Goal: Find specific page/section: Find specific page/section

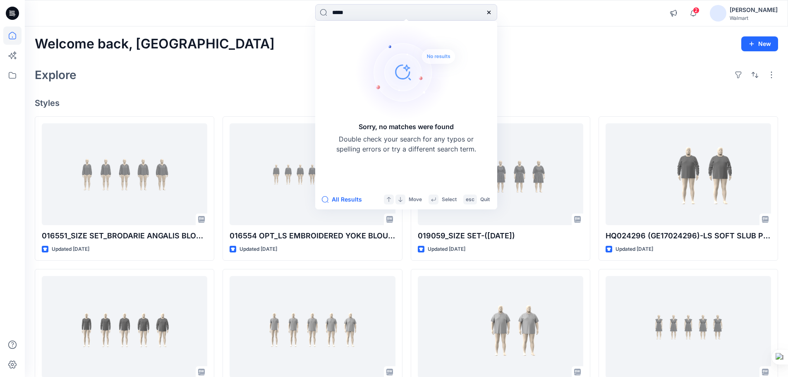
scroll to position [1476, 0]
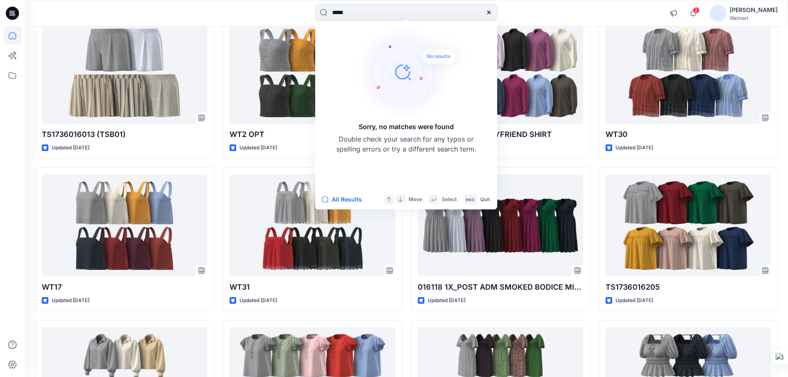
click at [223, 17] on div "***** Sorry, no matches were found Double check your search for any typos or sp…" at bounding box center [405, 13] width 381 height 18
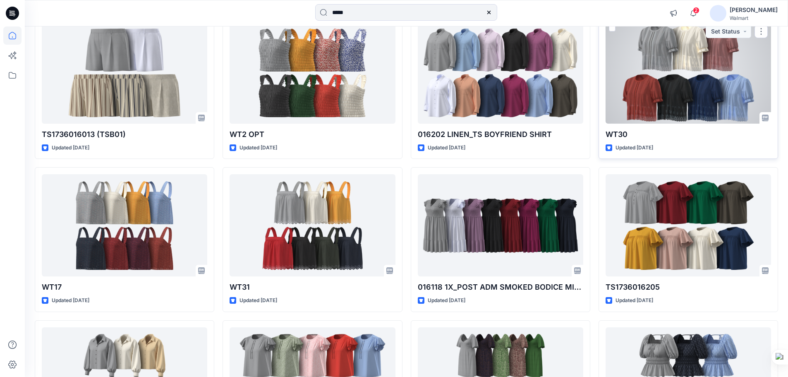
click at [656, 39] on div at bounding box center [687, 73] width 165 height 102
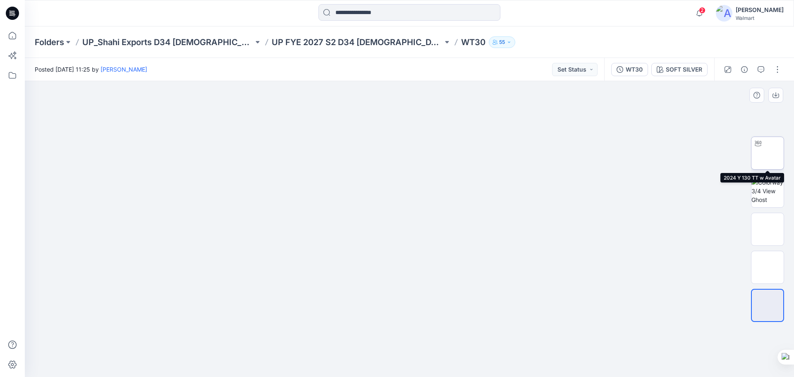
click at [768, 153] on img at bounding box center [768, 153] width 0 height 0
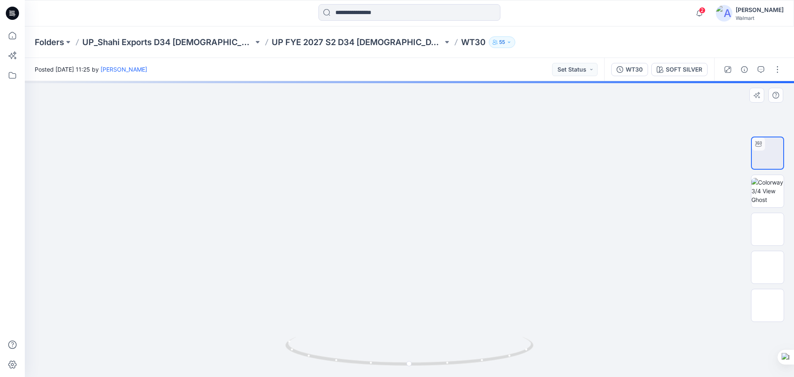
drag, startPoint x: 437, startPoint y: 249, endPoint x: 439, endPoint y: 222, distance: 27.0
drag, startPoint x: 438, startPoint y: 244, endPoint x: 438, endPoint y: 257, distance: 12.8
drag, startPoint x: 450, startPoint y: 288, endPoint x: 445, endPoint y: 381, distance: 92.3
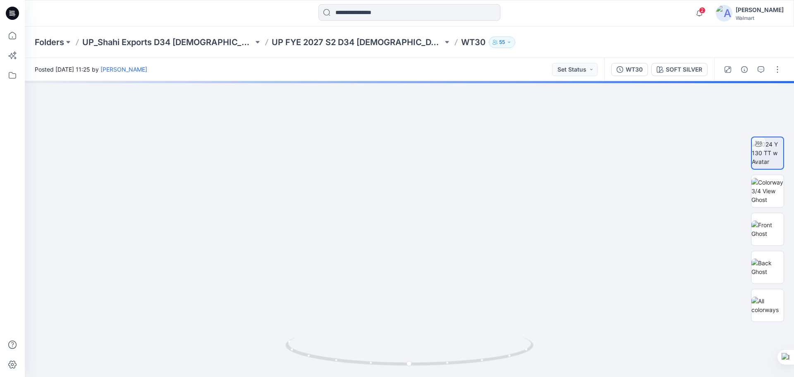
click at [445, 376] on html "2 Notifications Your style 016551_SIZE SET_BRODARIE ANGALIS BLOUSE-14-08-2025 i…" at bounding box center [397, 188] width 794 height 377
drag, startPoint x: 452, startPoint y: 292, endPoint x: 447, endPoint y: 371, distance: 79.1
click at [447, 374] on div at bounding box center [409, 229] width 769 height 296
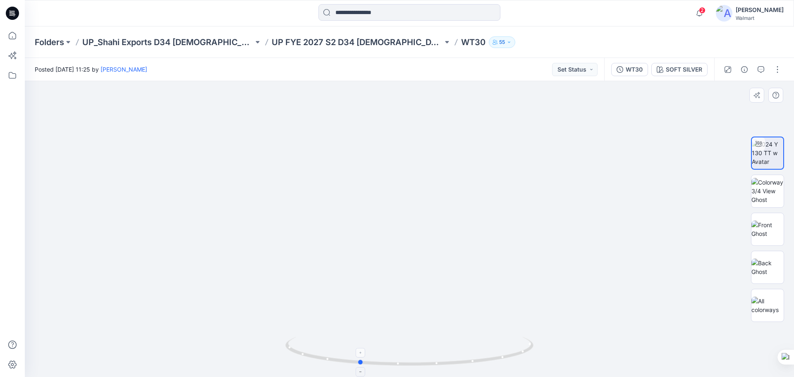
drag, startPoint x: 471, startPoint y: 363, endPoint x: 420, endPoint y: 354, distance: 51.2
click at [420, 354] on icon at bounding box center [410, 352] width 250 height 31
drag, startPoint x: 392, startPoint y: 291, endPoint x: 408, endPoint y: 234, distance: 58.9
drag, startPoint x: 410, startPoint y: 366, endPoint x: 340, endPoint y: 357, distance: 70.0
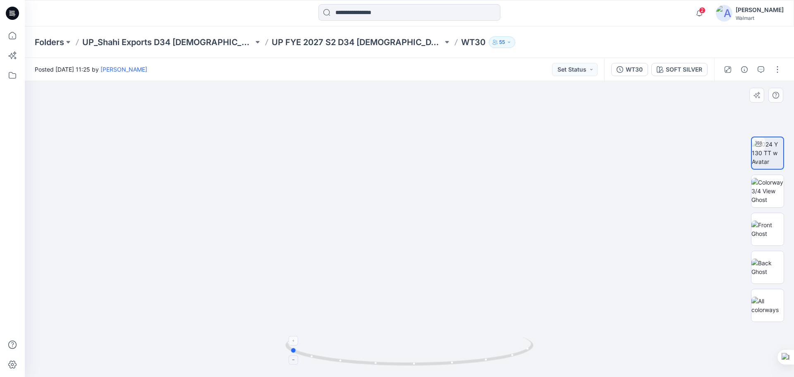
click at [340, 357] on icon at bounding box center [410, 352] width 250 height 31
drag, startPoint x: 424, startPoint y: 312, endPoint x: 408, endPoint y: 371, distance: 61.3
click at [408, 371] on div at bounding box center [409, 229] width 769 height 296
drag, startPoint x: 423, startPoint y: 302, endPoint x: 418, endPoint y: 316, distance: 14.5
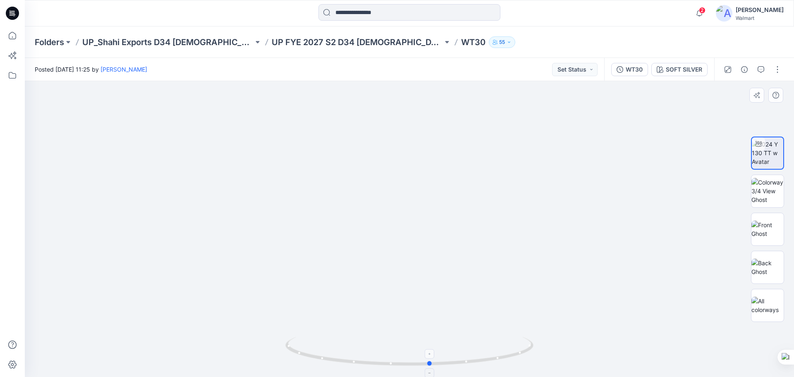
drag, startPoint x: 386, startPoint y: 364, endPoint x: 527, endPoint y: 357, distance: 141.2
click at [527, 357] on icon at bounding box center [410, 352] width 250 height 31
drag, startPoint x: 431, startPoint y: 280, endPoint x: 422, endPoint y: 177, distance: 104.2
drag, startPoint x: 437, startPoint y: 220, endPoint x: 451, endPoint y: 273, distance: 55.7
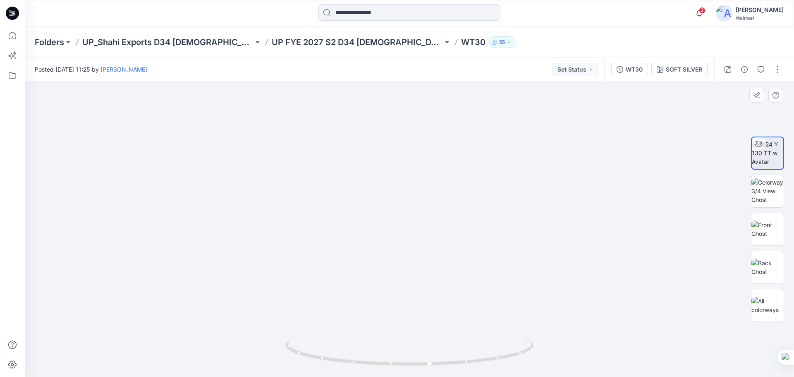
drag, startPoint x: 480, startPoint y: 252, endPoint x: 436, endPoint y: 268, distance: 46.6
drag, startPoint x: 446, startPoint y: 280, endPoint x: 454, endPoint y: 304, distance: 26.0
drag, startPoint x: 465, startPoint y: 307, endPoint x: 470, endPoint y: 238, distance: 69.2
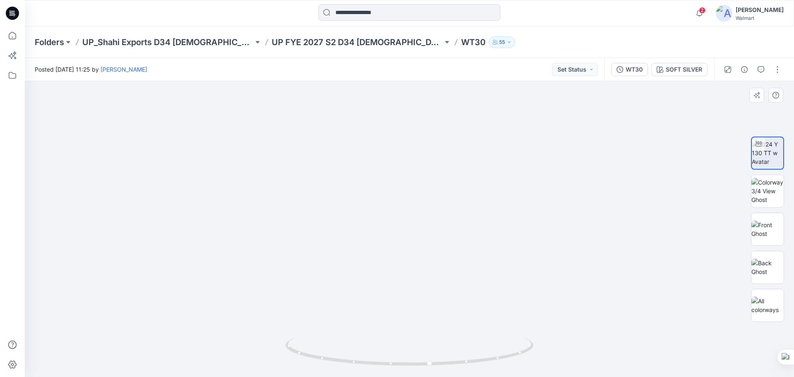
drag, startPoint x: 415, startPoint y: 266, endPoint x: 416, endPoint y: 241, distance: 25.7
drag, startPoint x: 464, startPoint y: 225, endPoint x: 460, endPoint y: 266, distance: 41.1
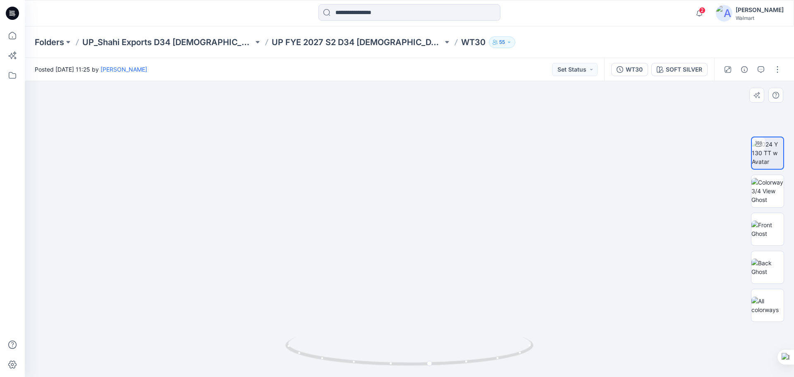
drag, startPoint x: 455, startPoint y: 260, endPoint x: 456, endPoint y: 286, distance: 26.1
drag, startPoint x: 465, startPoint y: 359, endPoint x: 445, endPoint y: 234, distance: 127.4
click at [335, 352] on icon at bounding box center [410, 352] width 250 height 31
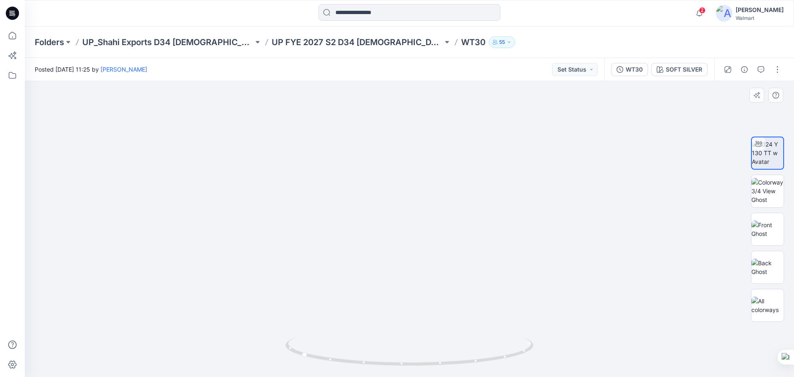
drag, startPoint x: 445, startPoint y: 233, endPoint x: 444, endPoint y: 163, distance: 70.7
click at [444, 163] on img at bounding box center [420, 201] width 1580 height 1580
click at [12, 15] on icon at bounding box center [12, 13] width 13 height 13
